Goal: Task Accomplishment & Management: Complete application form

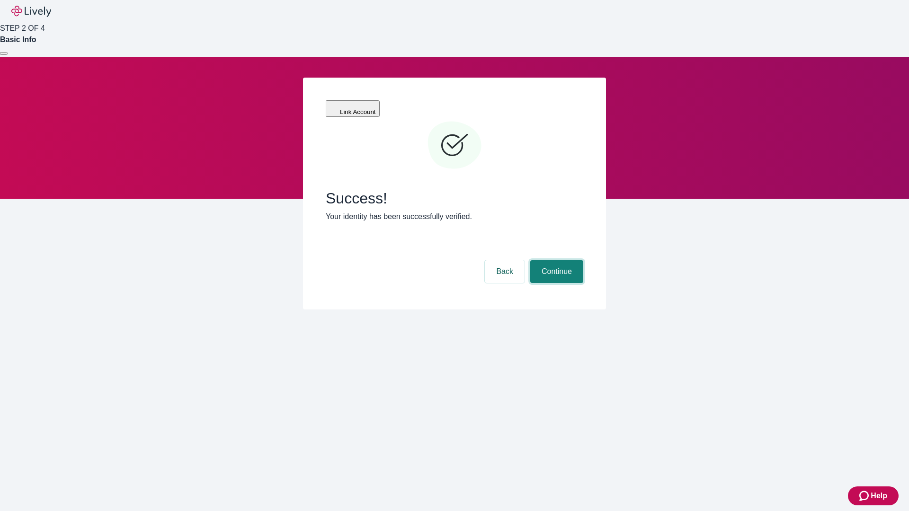
click at [555, 260] on button "Continue" at bounding box center [556, 271] width 53 height 23
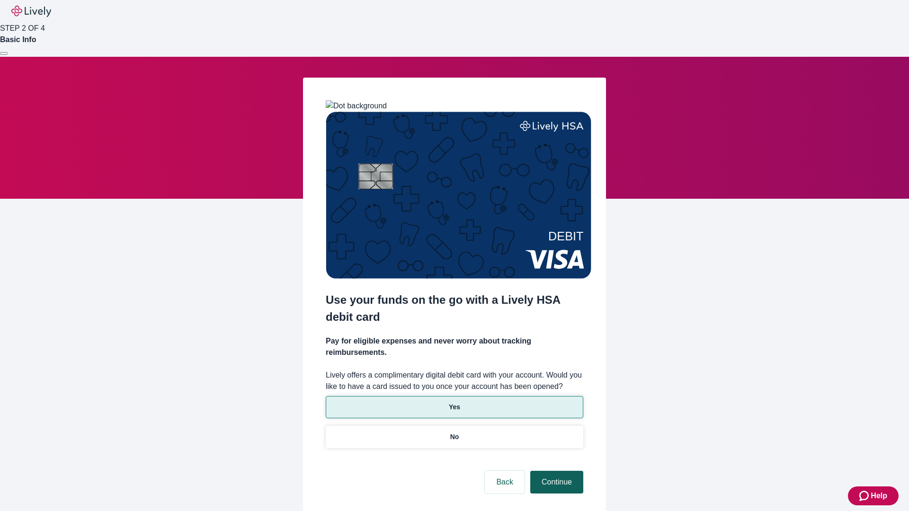
click at [454, 432] on p "No" at bounding box center [454, 437] width 9 height 10
click at [555, 471] on button "Continue" at bounding box center [556, 482] width 53 height 23
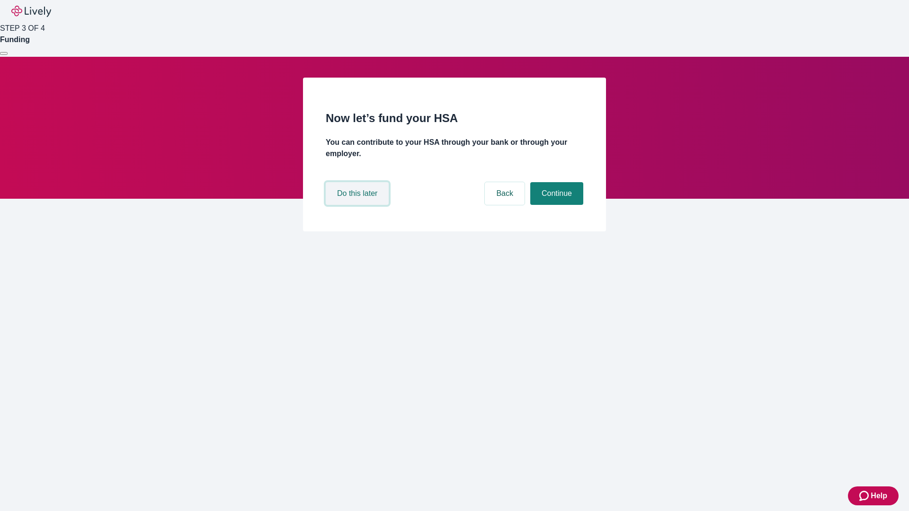
click at [358, 205] on button "Do this later" at bounding box center [357, 193] width 63 height 23
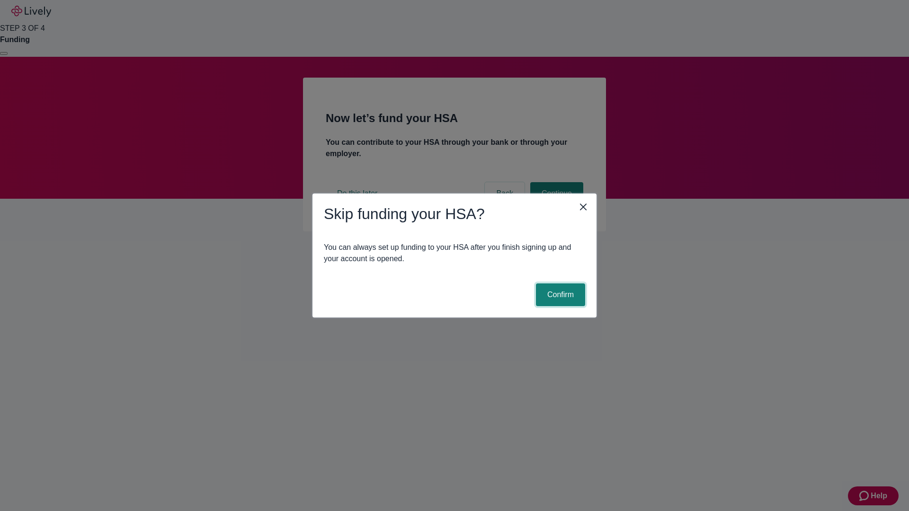
click at [559, 295] on button "Confirm" at bounding box center [560, 295] width 49 height 23
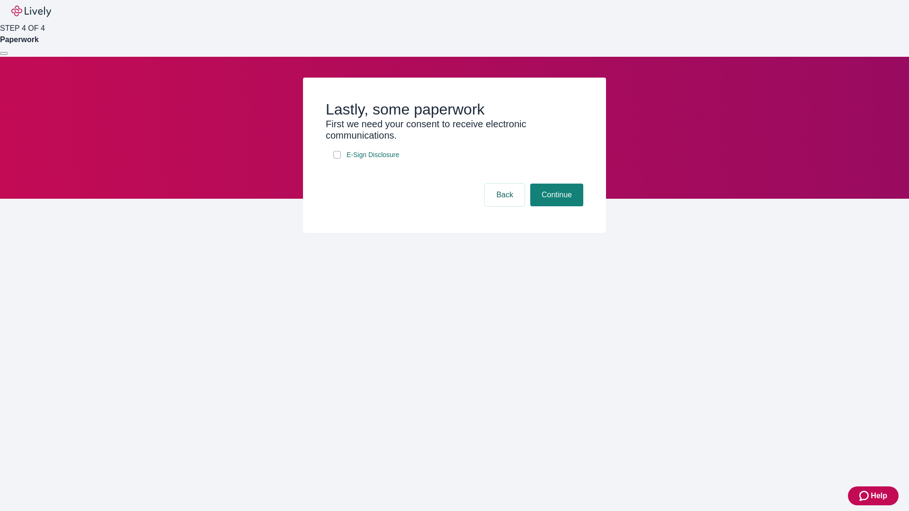
click at [337, 159] on input "E-Sign Disclosure" at bounding box center [337, 155] width 8 height 8
checkbox input "true"
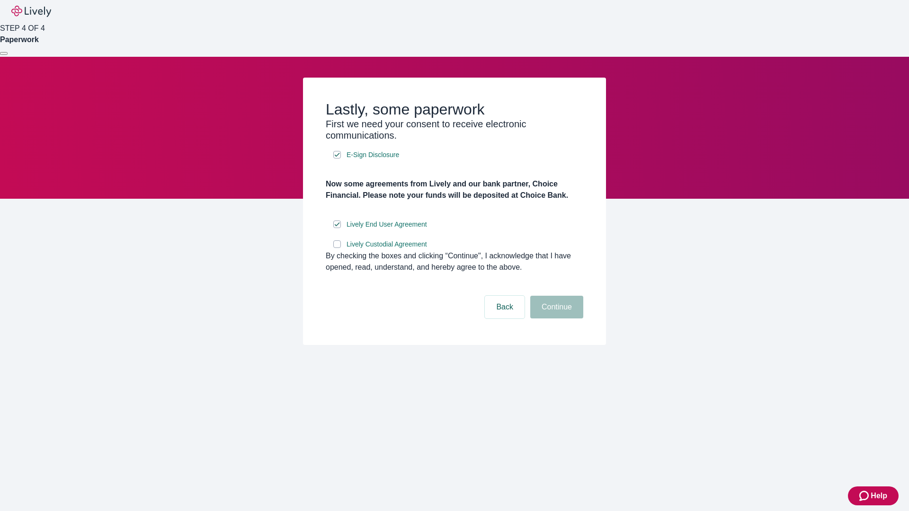
click at [337, 248] on input "Lively Custodial Agreement" at bounding box center [337, 245] width 8 height 8
checkbox input "true"
click at [555, 319] on button "Continue" at bounding box center [556, 307] width 53 height 23
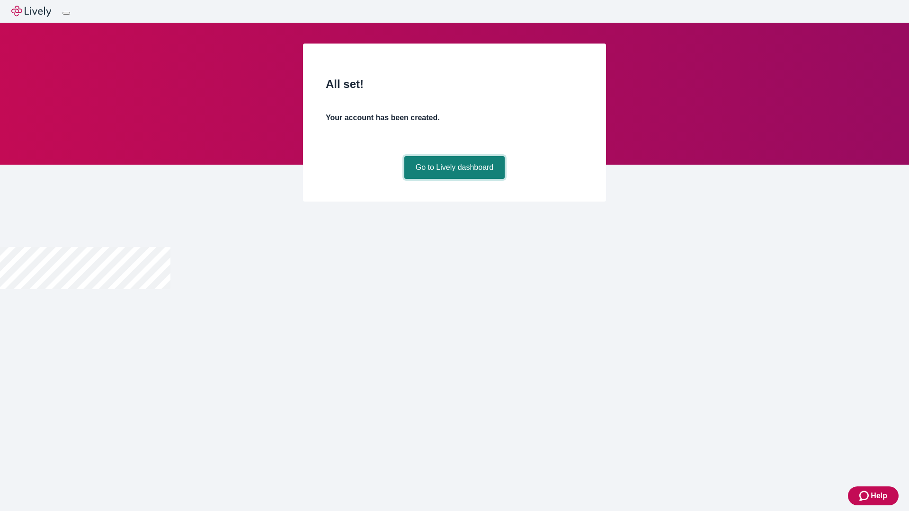
click at [454, 179] on link "Go to Lively dashboard" at bounding box center [454, 167] width 101 height 23
